Goal: Information Seeking & Learning: Learn about a topic

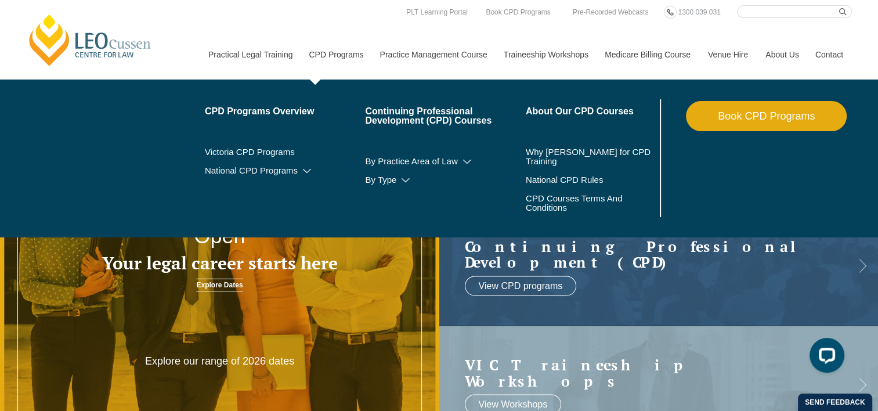
click at [355, 54] on link "CPD Programs" at bounding box center [335, 55] width 71 height 50
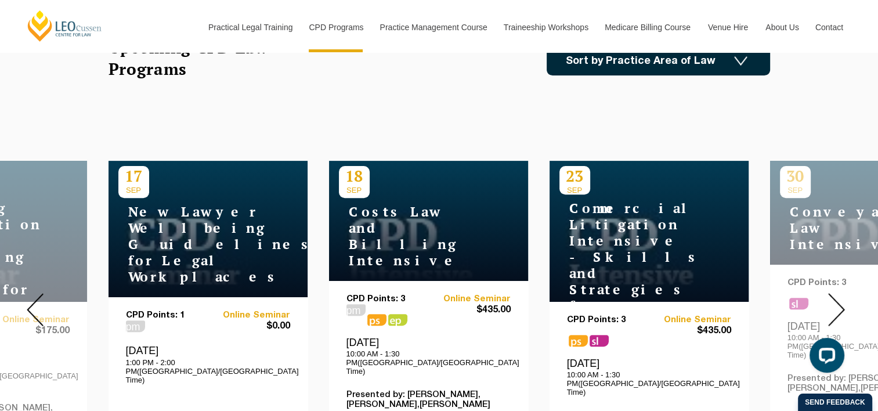
scroll to position [378, 0]
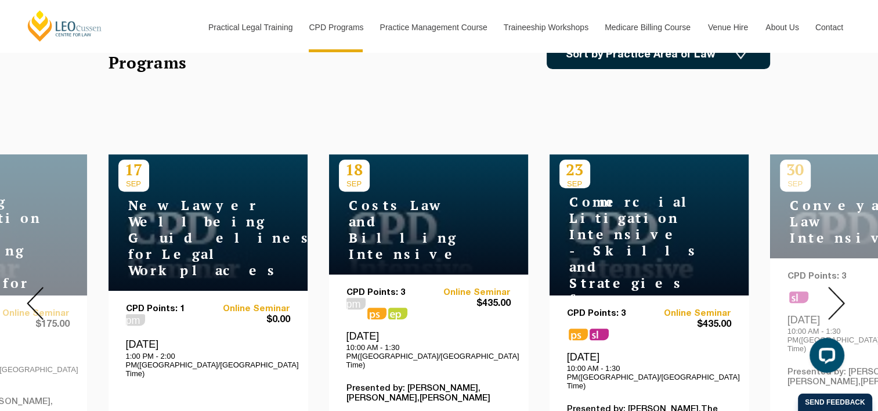
click at [834, 287] on img at bounding box center [836, 303] width 17 height 33
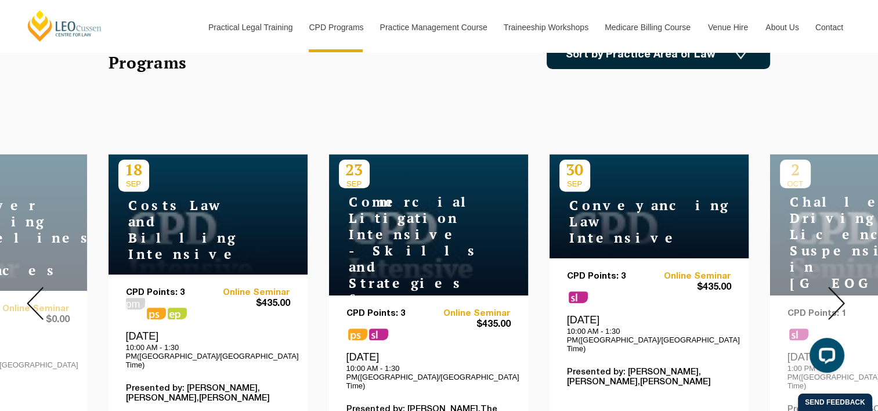
click at [834, 287] on img at bounding box center [836, 303] width 17 height 33
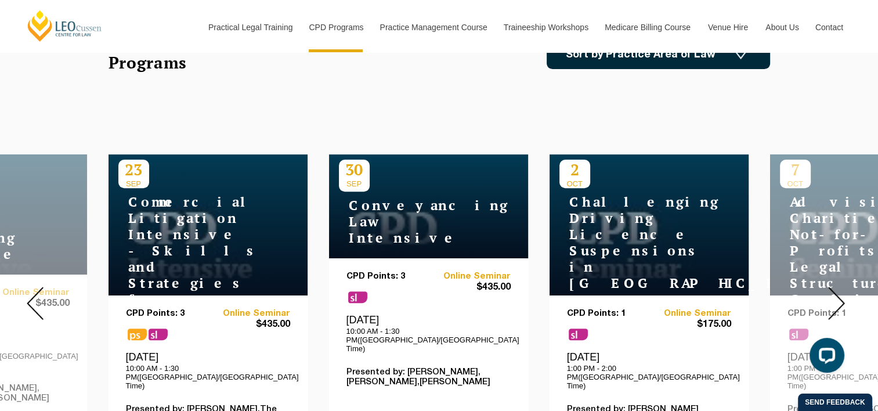
click at [834, 287] on img at bounding box center [836, 303] width 17 height 33
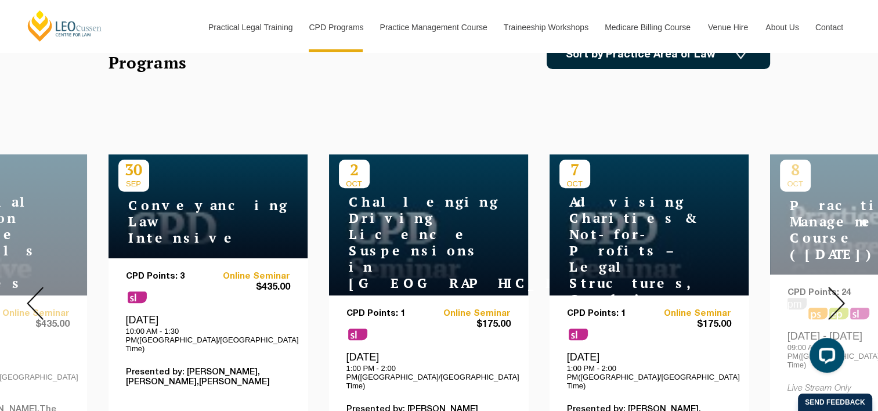
click at [834, 287] on img at bounding box center [836, 303] width 17 height 33
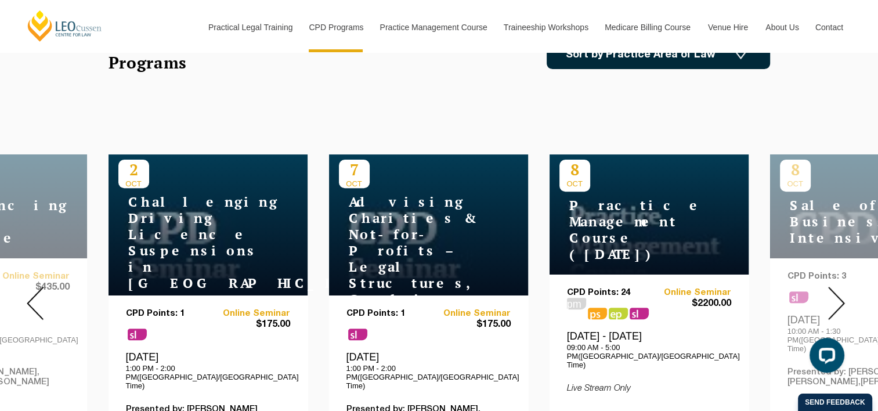
click at [834, 287] on img at bounding box center [836, 303] width 17 height 33
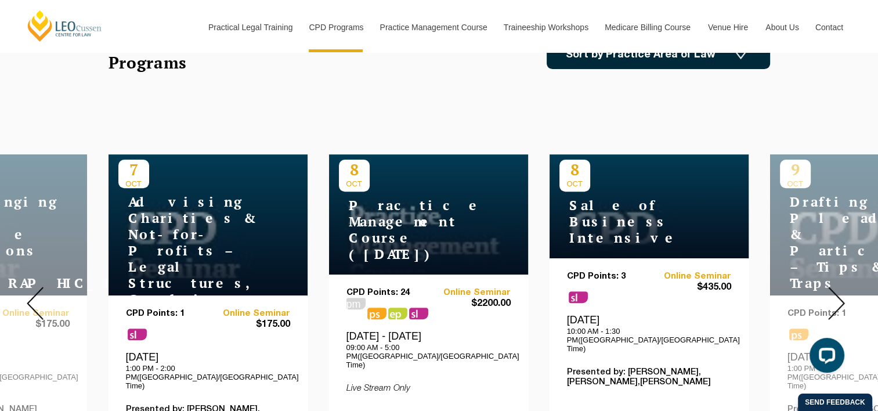
click at [834, 287] on img at bounding box center [836, 303] width 17 height 33
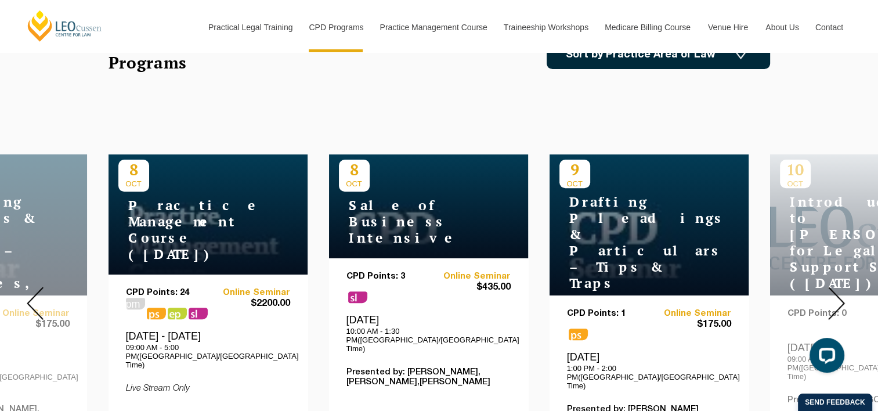
click at [834, 287] on img at bounding box center [836, 303] width 17 height 33
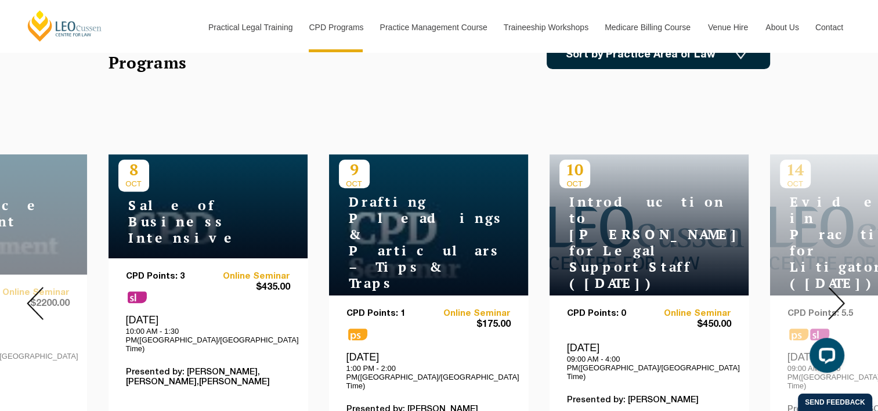
click at [834, 287] on img at bounding box center [836, 303] width 17 height 33
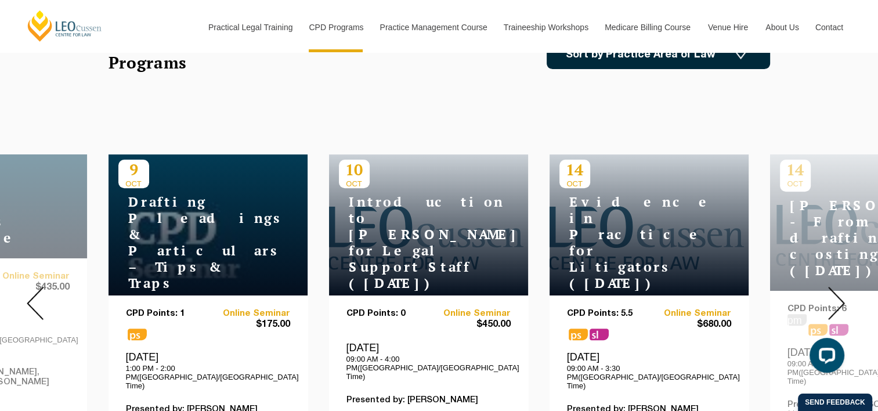
click at [841, 290] on img at bounding box center [836, 303] width 17 height 33
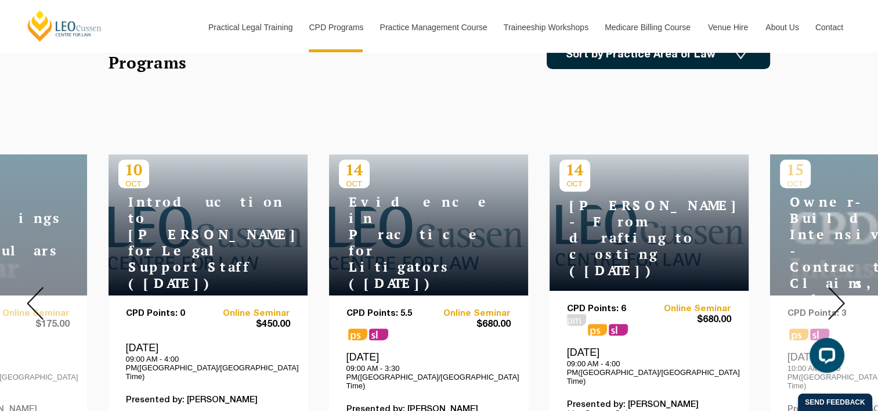
click at [841, 290] on img at bounding box center [836, 303] width 17 height 33
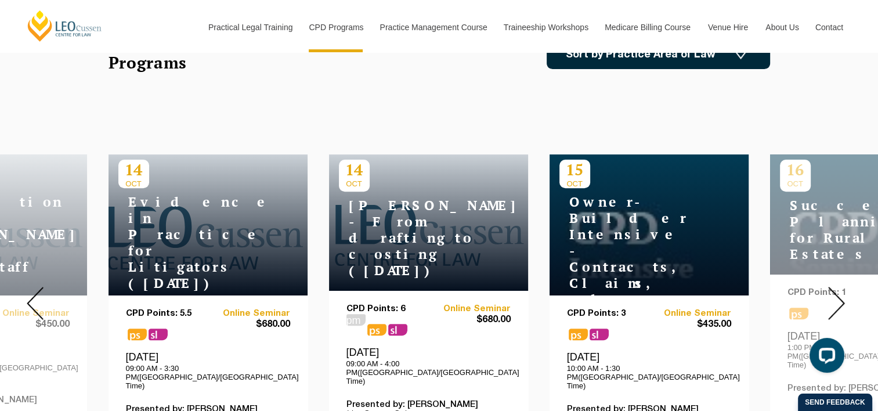
click at [841, 290] on img at bounding box center [836, 303] width 17 height 33
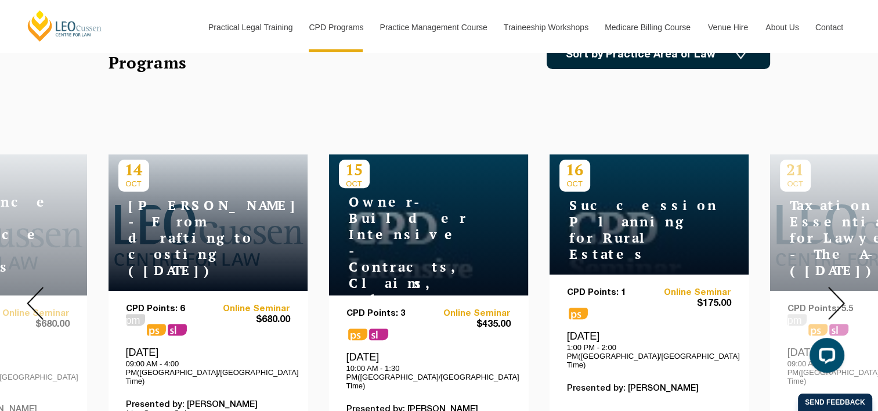
click at [841, 290] on img at bounding box center [836, 303] width 17 height 33
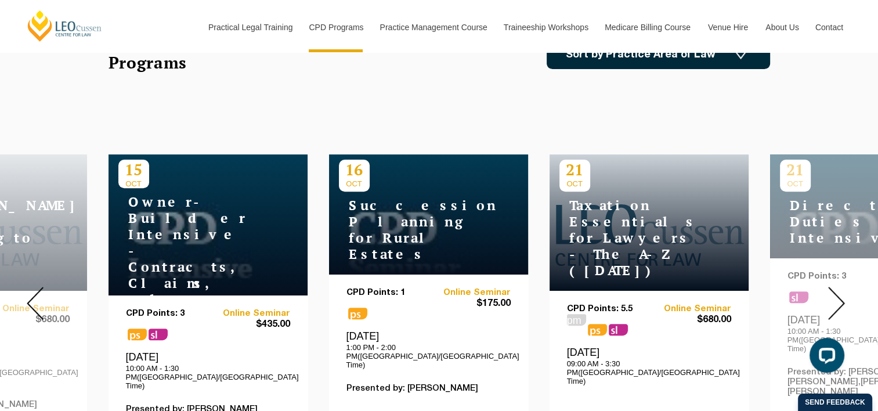
click at [841, 290] on img at bounding box center [836, 303] width 17 height 33
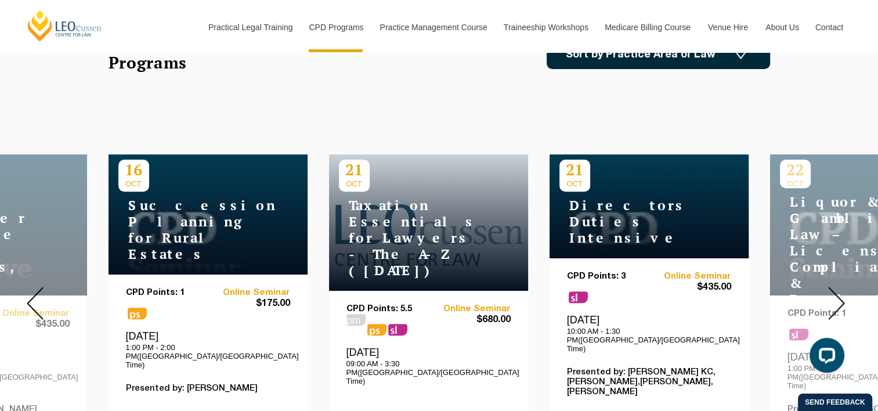
click at [841, 290] on img at bounding box center [836, 303] width 17 height 33
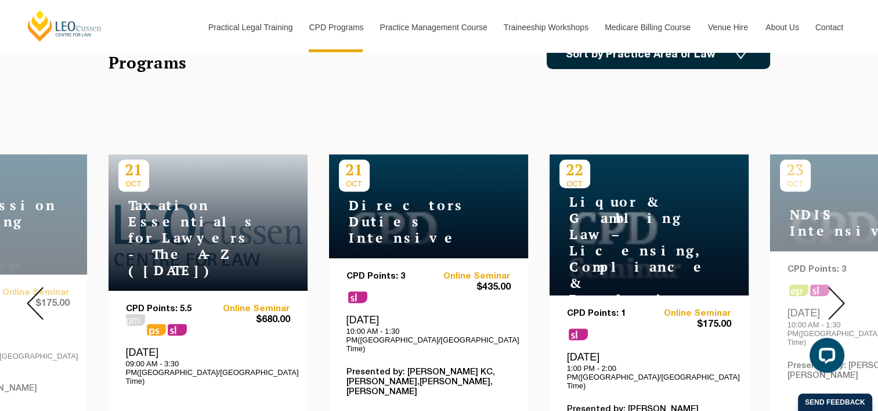
click at [841, 290] on img at bounding box center [836, 303] width 17 height 33
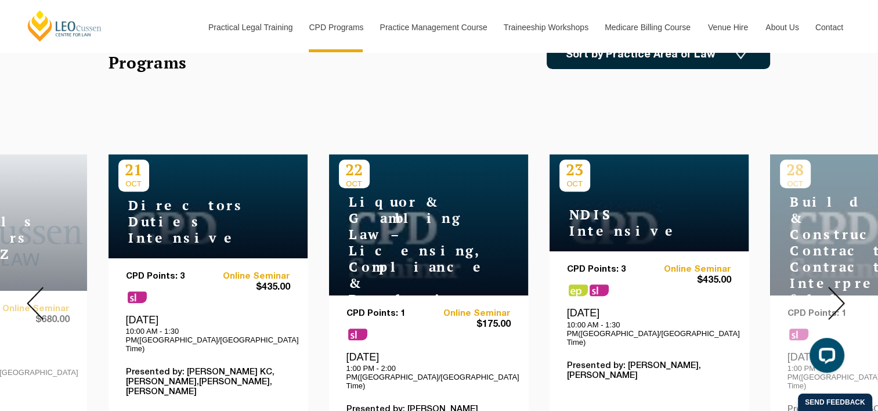
click at [841, 290] on img at bounding box center [836, 303] width 17 height 33
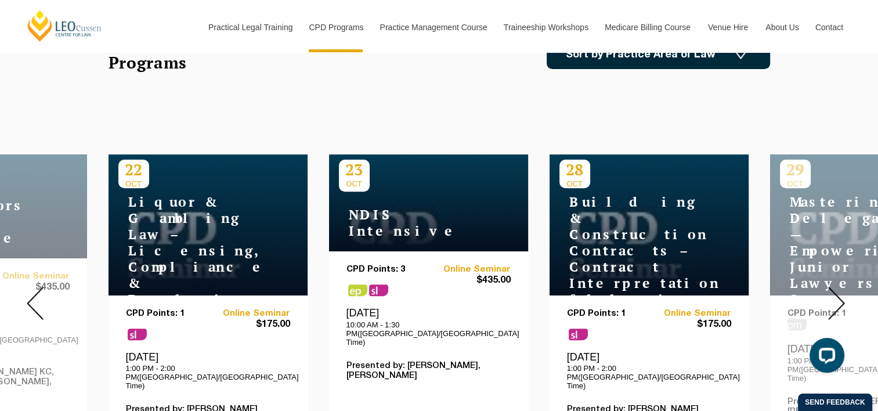
click at [841, 290] on img at bounding box center [836, 303] width 17 height 33
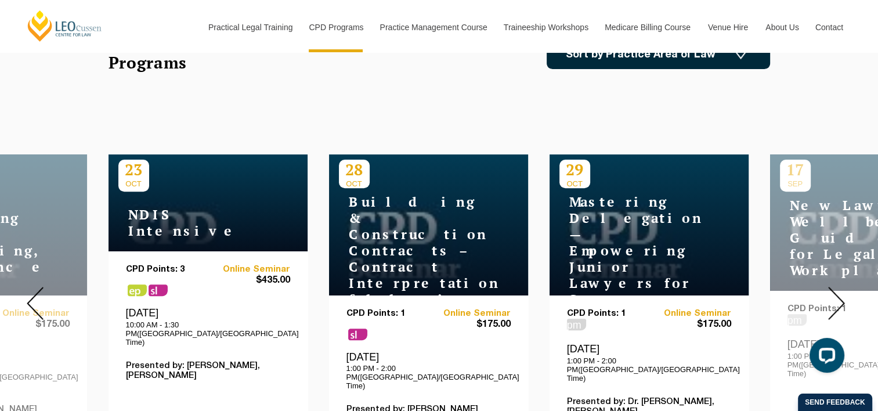
click at [841, 290] on img at bounding box center [836, 303] width 17 height 33
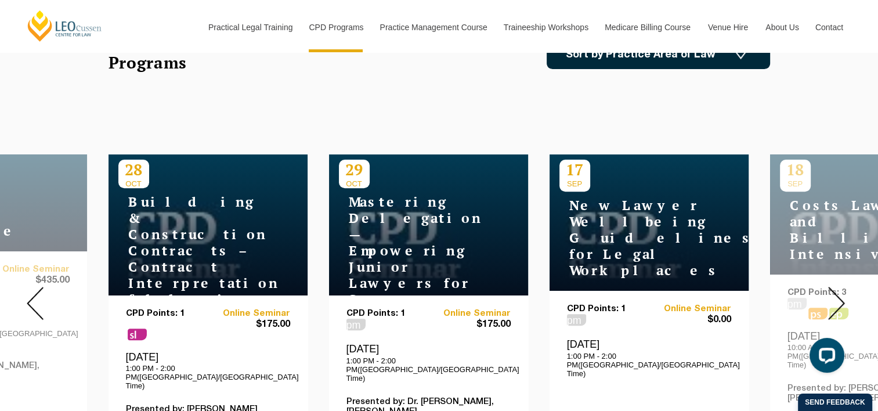
click at [841, 290] on img at bounding box center [836, 303] width 17 height 33
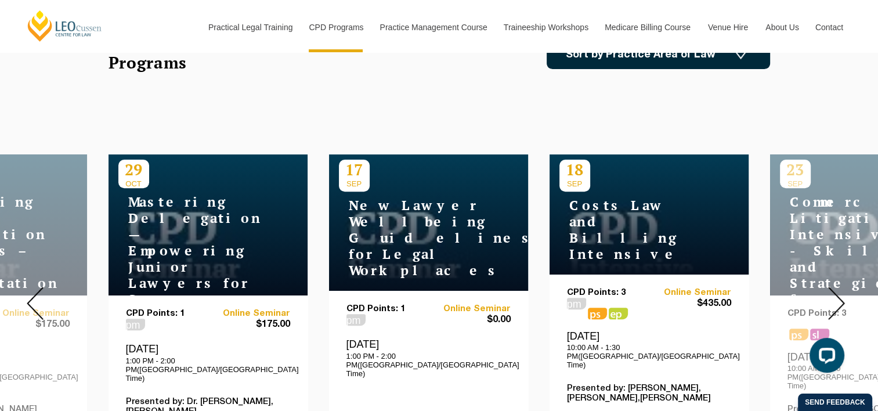
click at [841, 290] on img at bounding box center [836, 303] width 17 height 33
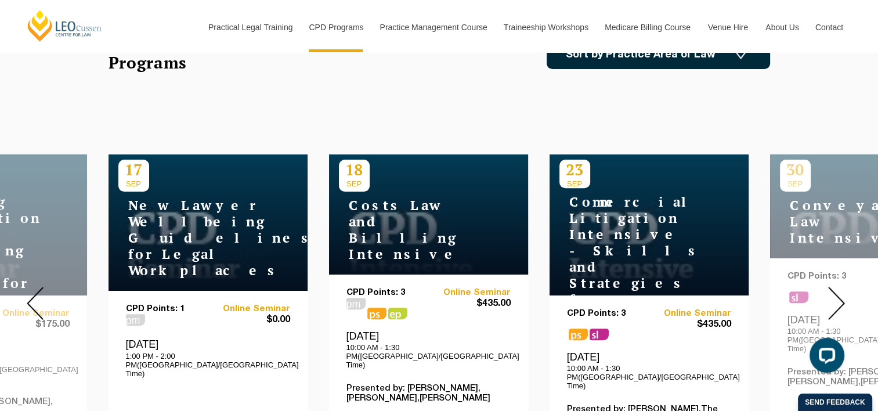
click at [841, 290] on img at bounding box center [836, 303] width 17 height 33
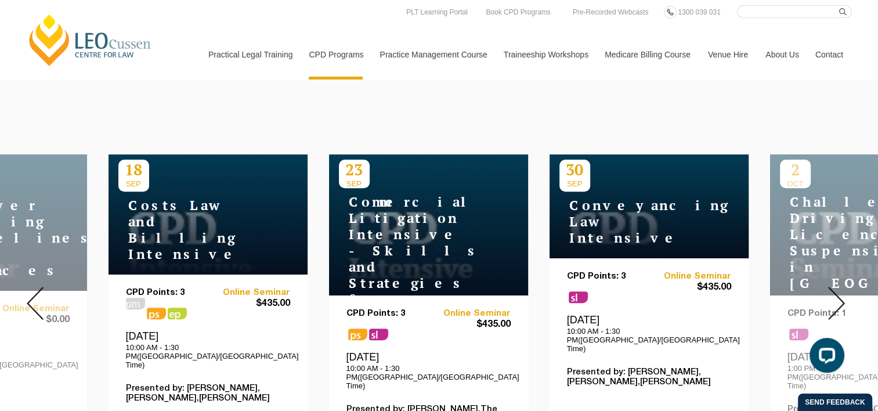
click at [748, 15] on input "Search here" at bounding box center [794, 11] width 115 height 13
type input "travel law"
click at [839, 5] on button "submit" at bounding box center [845, 11] width 13 height 13
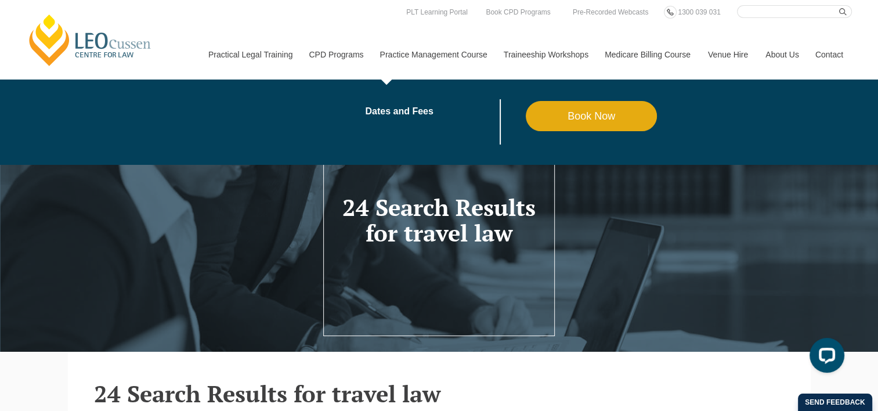
click at [457, 56] on link "Practice Management Course" at bounding box center [433, 55] width 124 height 50
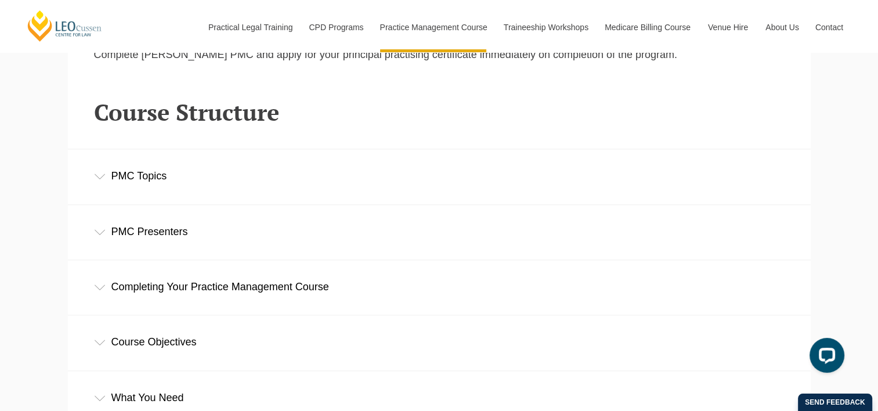
scroll to position [1545, 0]
click at [96, 174] on div "PMC Topics" at bounding box center [439, 177] width 742 height 54
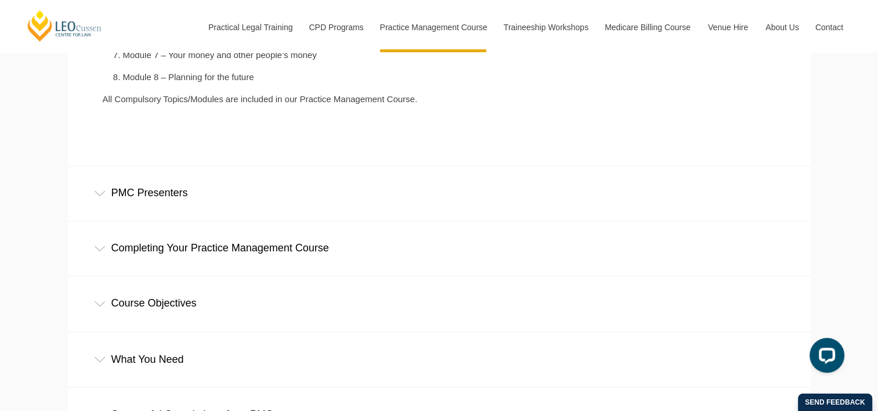
scroll to position [1875, 0]
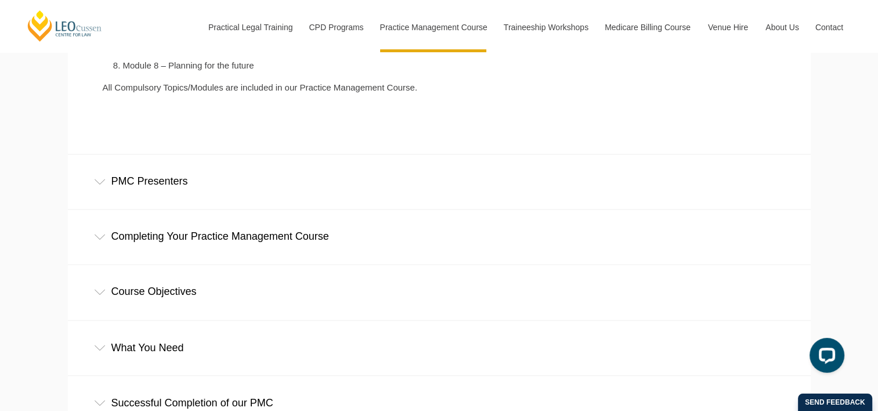
click at [102, 238] on icon at bounding box center [100, 237] width 12 height 6
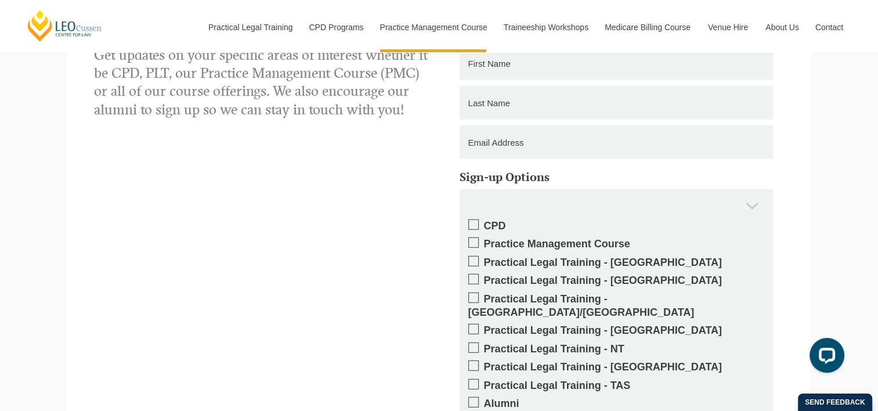
scroll to position [3199, 0]
